Goal: Entertainment & Leisure: Consume media (video, audio)

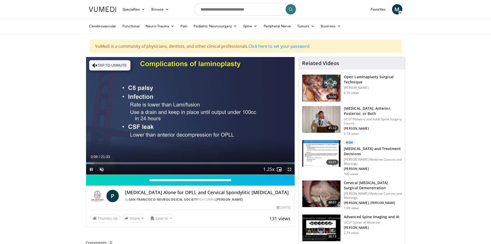
click at [290, 170] on span "Video Player" at bounding box center [290, 169] width 10 height 10
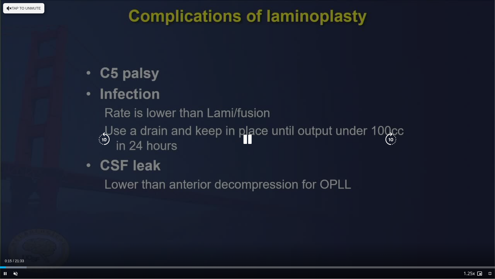
click at [332, 222] on div "10 seconds Tap to unmute" at bounding box center [247, 139] width 495 height 278
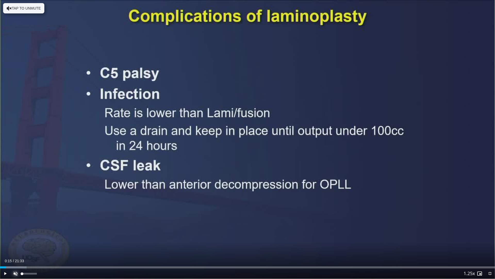
click at [15, 244] on span "Video Player" at bounding box center [15, 273] width 10 height 10
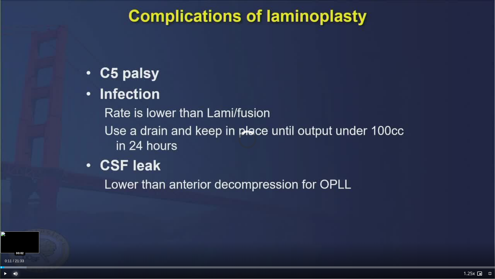
drag, startPoint x: 7, startPoint y: 268, endPoint x: 0, endPoint y: 266, distance: 7.6
click at [0, 244] on div "Loaded : 5.37% 00:03 00:02" at bounding box center [247, 267] width 495 height 2
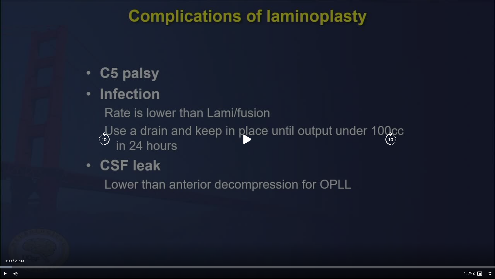
click at [107, 140] on icon "Video Player" at bounding box center [104, 139] width 14 height 14
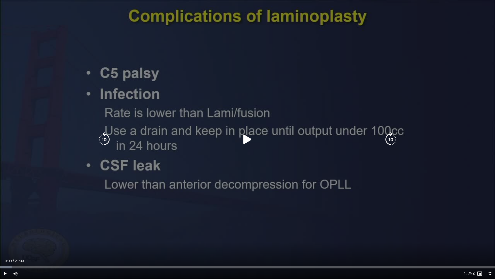
click at [248, 137] on icon "Video Player" at bounding box center [247, 139] width 14 height 14
click at [356, 223] on div "10 seconds Tap to unmute" at bounding box center [247, 139] width 495 height 278
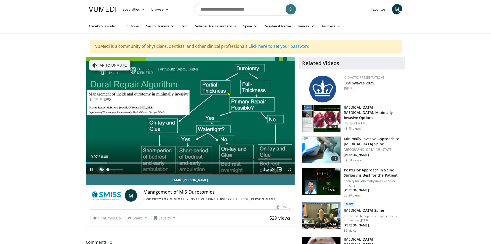
click at [99, 168] on span "Video Player" at bounding box center [101, 169] width 10 height 10
click at [290, 167] on span "Video Player" at bounding box center [290, 169] width 10 height 10
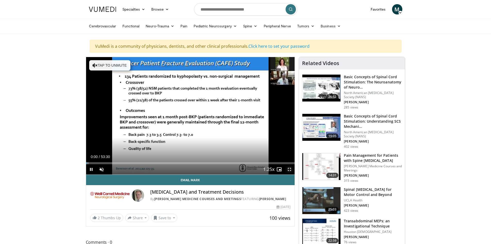
click at [291, 169] on span "Video Player" at bounding box center [290, 169] width 10 height 10
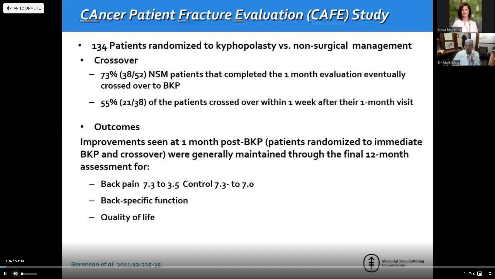
click at [15, 244] on span "Video Player" at bounding box center [15, 273] width 10 height 10
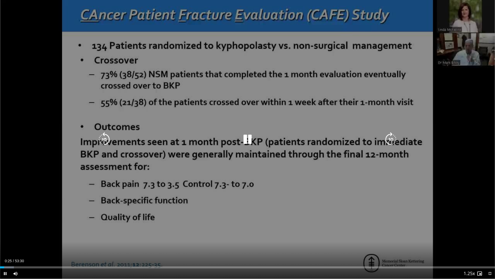
click at [390, 140] on icon "Video Player" at bounding box center [391, 139] width 14 height 14
click at [391, 137] on icon "Video Player" at bounding box center [391, 139] width 14 height 14
click at [457, 141] on div "10 seconds Tap to unmute" at bounding box center [247, 139] width 495 height 278
click at [247, 140] on icon "Video Player" at bounding box center [247, 139] width 14 height 14
click at [393, 138] on icon "Video Player" at bounding box center [391, 139] width 14 height 14
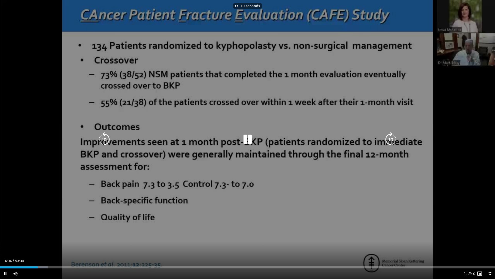
click at [390, 137] on icon "Video Player" at bounding box center [391, 139] width 14 height 14
click at [392, 139] on icon "Video Player" at bounding box center [391, 139] width 14 height 14
click at [391, 140] on icon "Video Player" at bounding box center [391, 139] width 14 height 14
